Goal: Task Accomplishment & Management: Manage account settings

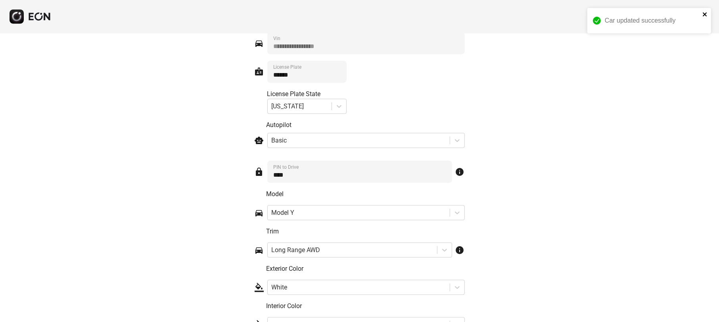
click at [706, 13] on icon "close" at bounding box center [705, 14] width 4 height 4
click at [704, 15] on span "menu" at bounding box center [705, 16] width 10 height 10
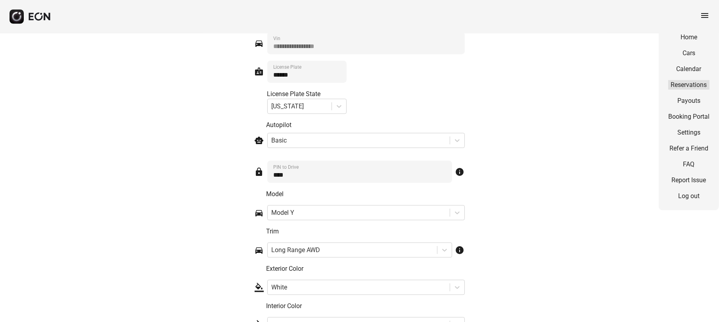
click at [694, 82] on link "Reservations" at bounding box center [689, 85] width 41 height 10
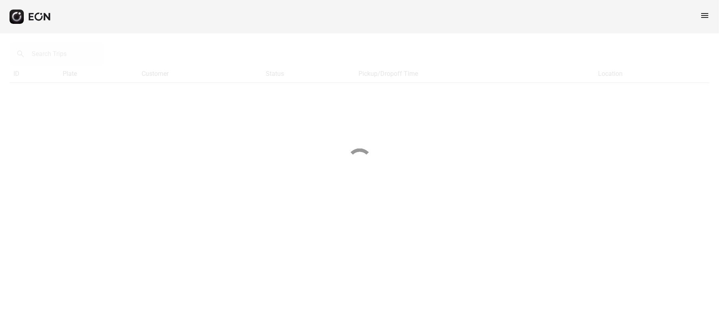
click at [703, 14] on span "menu" at bounding box center [705, 16] width 10 height 10
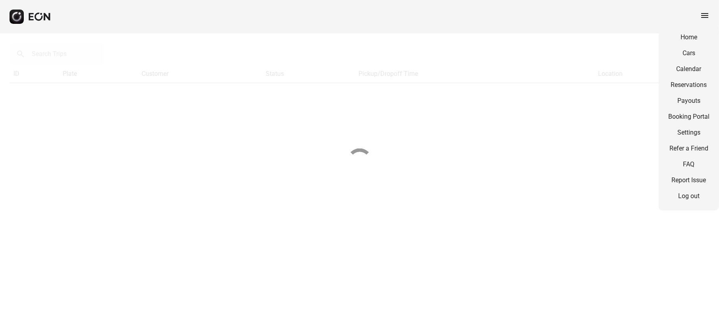
click at [694, 47] on div "Home Cars Calendar Reservations Payouts Booking Portal Settings Refer a Friend …" at bounding box center [689, 116] width 60 height 187
click at [694, 51] on link "Cars" at bounding box center [689, 53] width 41 height 10
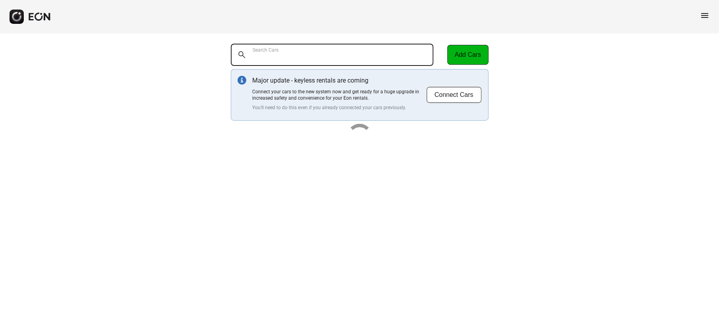
click at [265, 60] on Cars "Search Cars" at bounding box center [332, 55] width 203 height 22
paste Cars "*******"
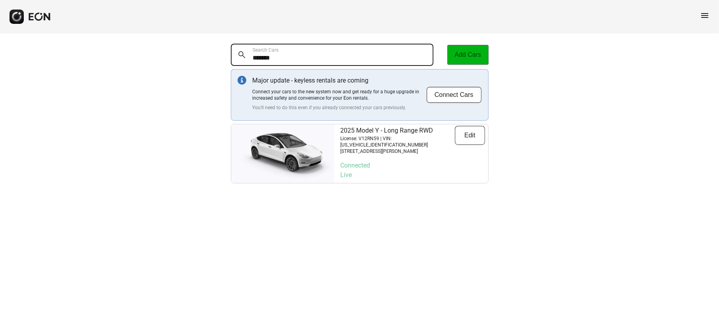
type Cars "*******"
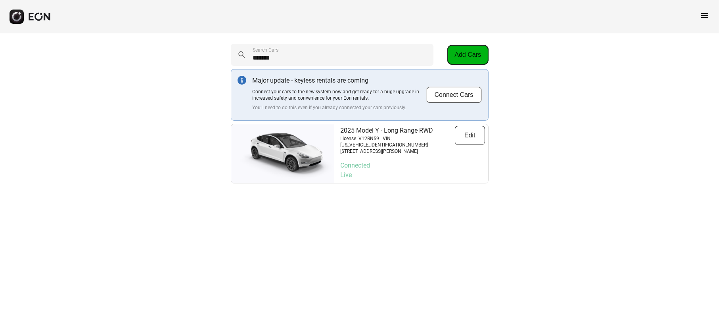
click at [479, 52] on button "Add Cars" at bounding box center [468, 55] width 41 height 20
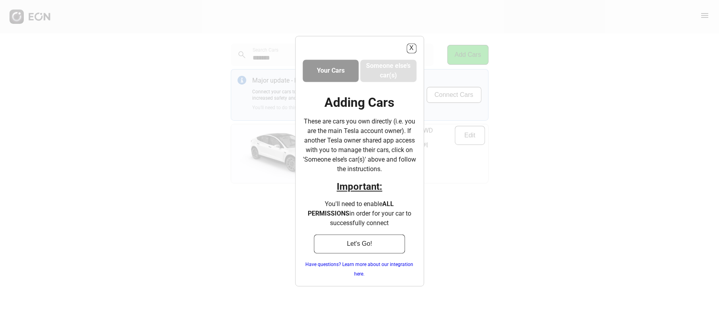
click at [408, 53] on div "X Your Cars Someone else’s car(s) Adding Cars These are cars you own directly (…" at bounding box center [359, 161] width 129 height 250
click at [411, 49] on button "X" at bounding box center [412, 48] width 10 height 10
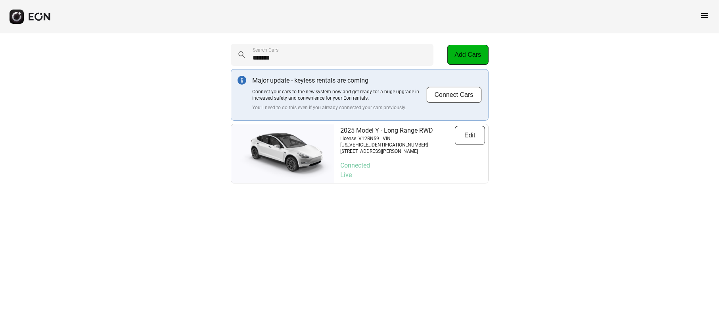
click at [467, 123] on div "******* Search Cars Add Cars Major update - keyless rentals are coming Connect …" at bounding box center [360, 114] width 258 height 140
click at [471, 131] on button "Edit" at bounding box center [470, 135] width 30 height 19
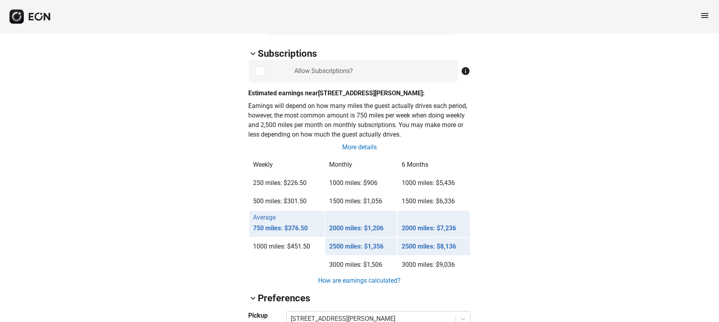
scroll to position [546, 0]
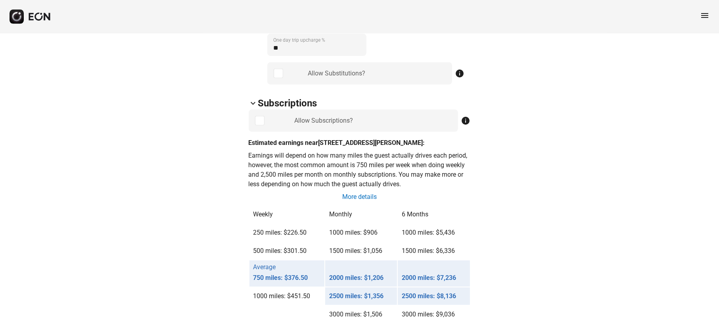
click at [228, 135] on div "arrow_back_ios V12RN59 7SAYGDED2SF302480 66% 6526 lock Lock lock_open Unlock ev…" at bounding box center [359, 258] width 719 height 1541
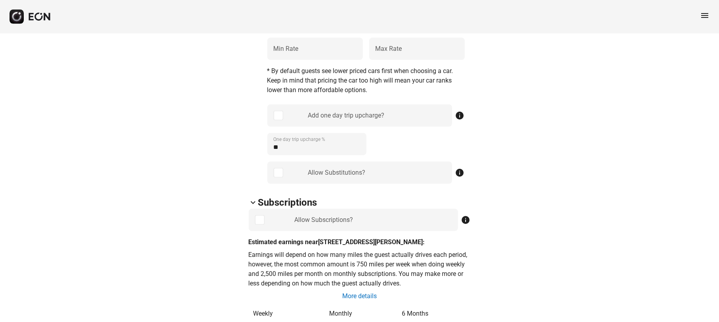
scroll to position [397, 0]
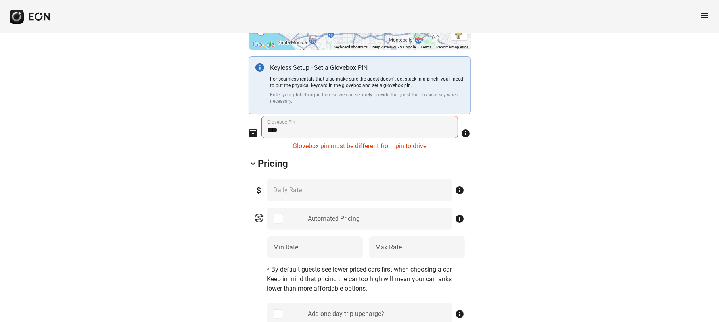
scroll to position [198, 0]
